Goal: Find specific page/section: Find specific page/section

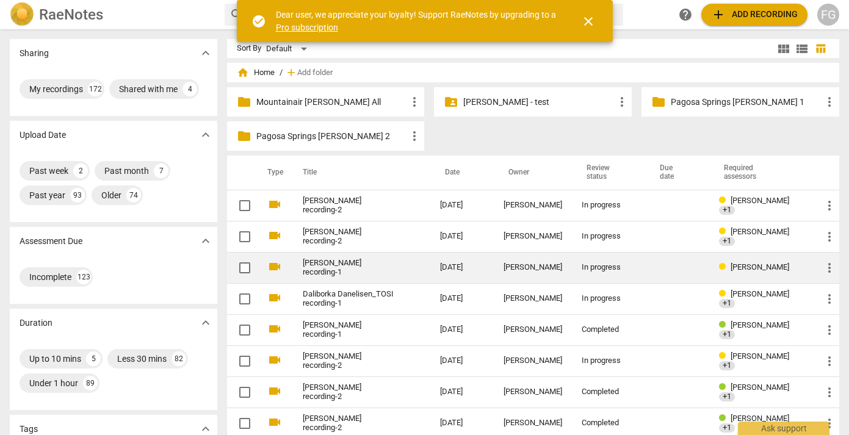
click at [467, 263] on td "[DATE]" at bounding box center [461, 267] width 63 height 31
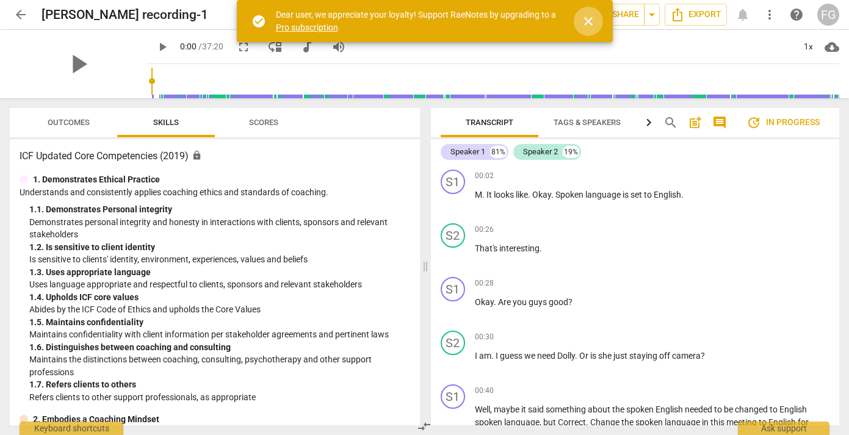
click at [585, 22] on span "close" at bounding box center [588, 21] width 15 height 15
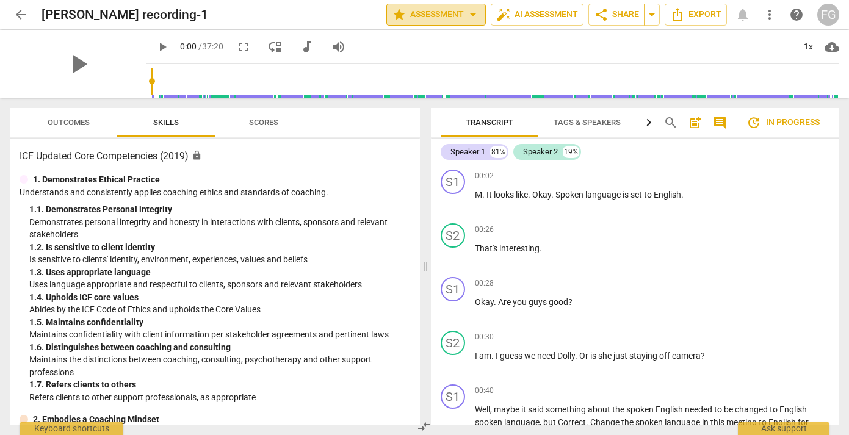
click at [466, 12] on span "arrow_drop_down" at bounding box center [473, 14] width 15 height 15
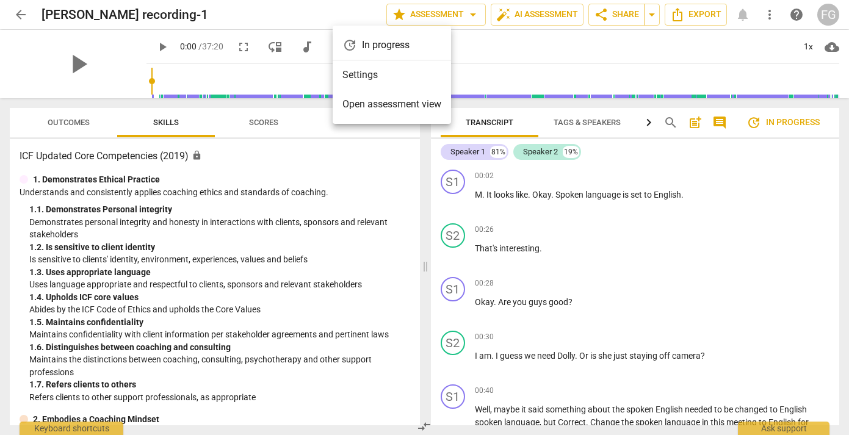
click at [433, 102] on span "Open assessment view" at bounding box center [391, 104] width 99 height 15
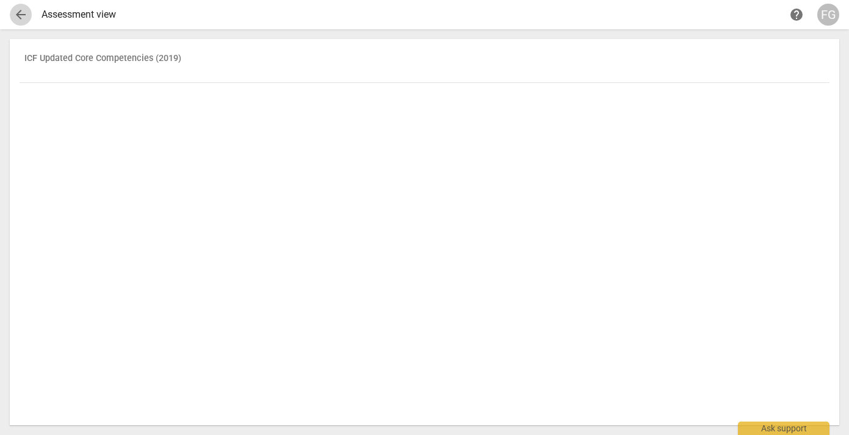
click at [17, 15] on span "arrow_back" at bounding box center [20, 14] width 15 height 15
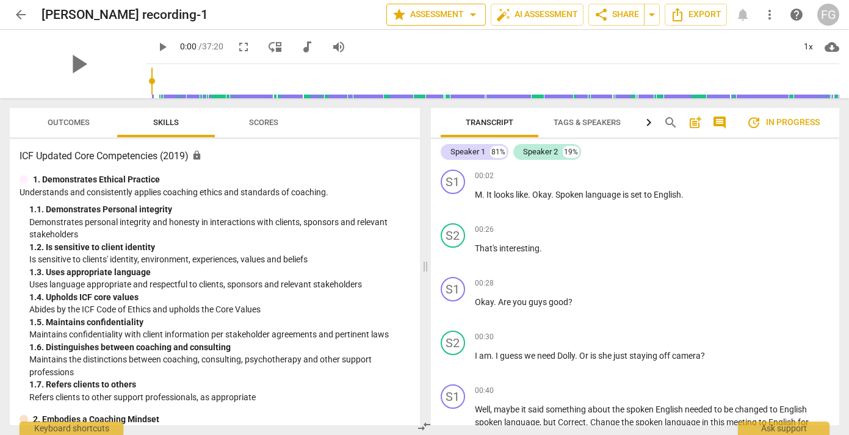
click at [466, 15] on span "arrow_drop_down" at bounding box center [473, 14] width 15 height 15
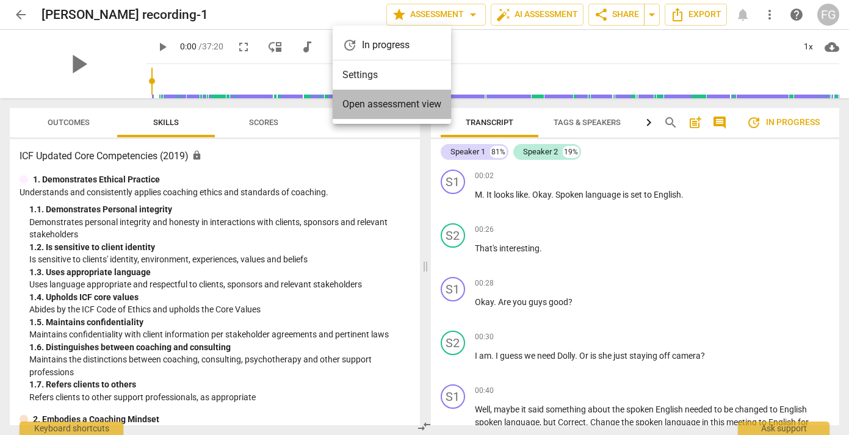
click at [414, 107] on span "Open assessment view" at bounding box center [391, 104] width 99 height 15
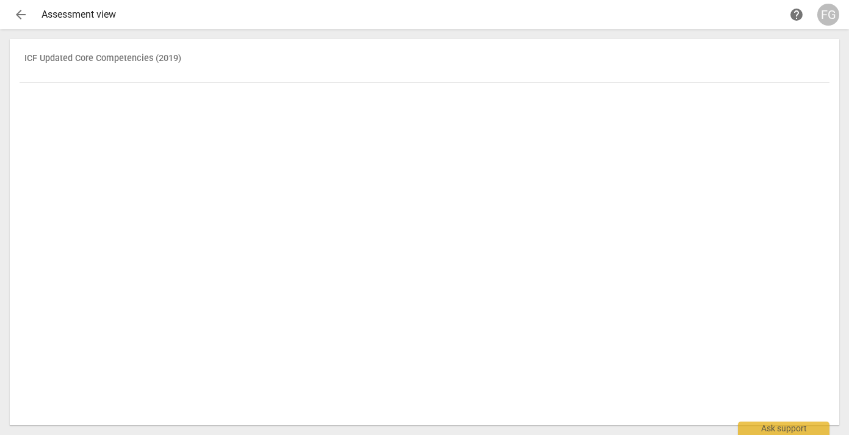
click at [18, 14] on span "arrow_back" at bounding box center [20, 14] width 15 height 15
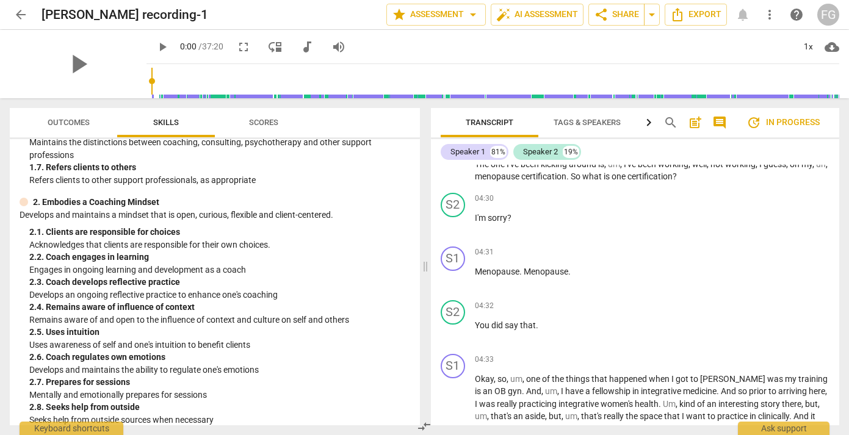
scroll to position [968, 0]
